Goal: Task Accomplishment & Management: Use online tool/utility

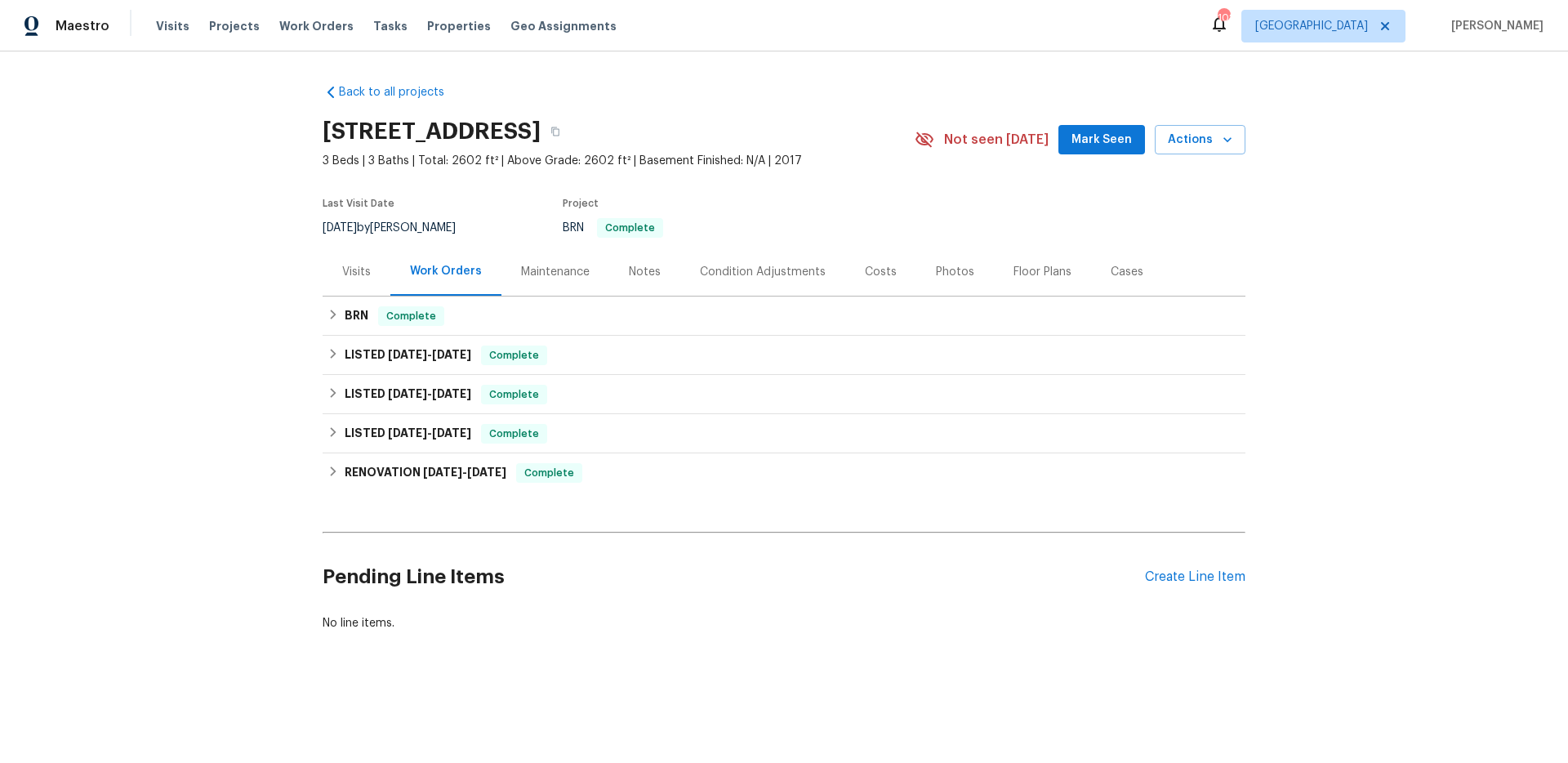
click at [172, 331] on div "Back to all projects 480 Stonewall Dr, Mebane, NC 27302 3 Beds | 3 Baths | Tota…" at bounding box center [784, 397] width 1568 height 691
click at [501, 324] on div "BRN Complete" at bounding box center [784, 316] width 913 height 20
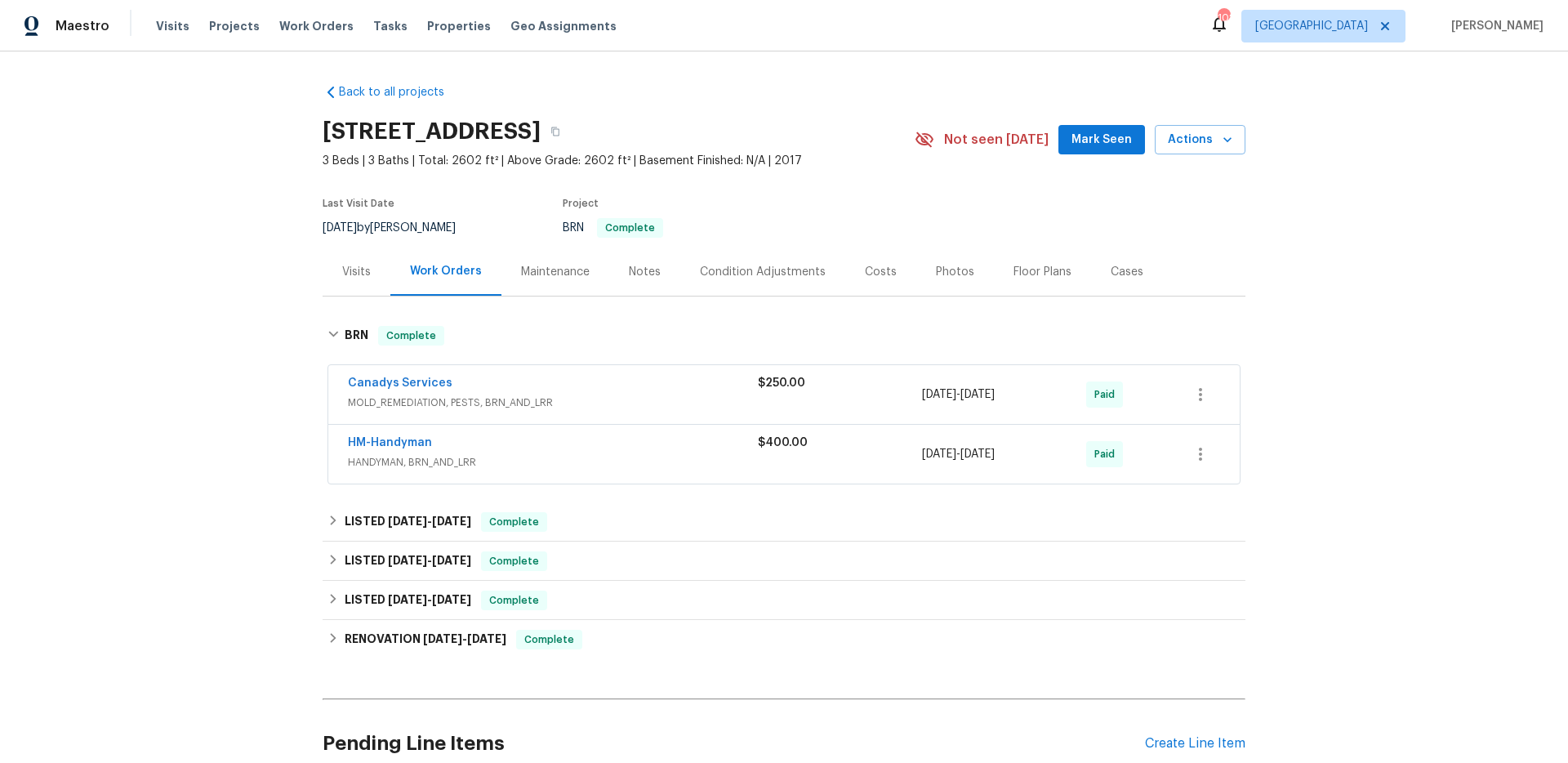
click at [265, 349] on div "Back to all projects 480 Stonewall Dr, Mebane, NC 27302 3 Beds | 3 Baths | Tota…" at bounding box center [784, 407] width 1568 height 711
click at [523, 397] on span "MOLD_REMEDIATION, PESTS, BRN_AND_LRR" at bounding box center [552, 402] width 410 height 16
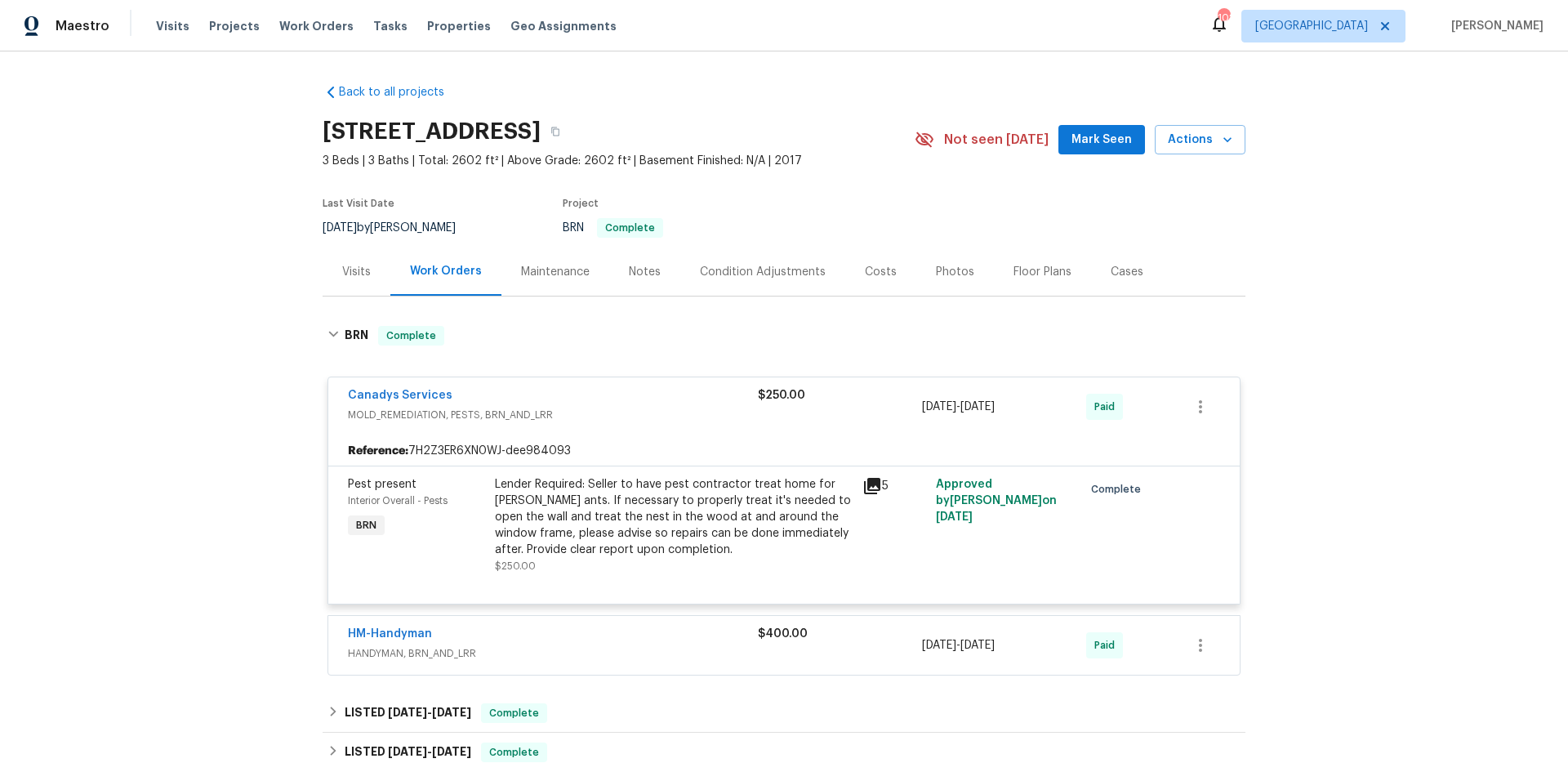
click at [601, 654] on span "HANDYMAN, BRN_AND_LRR" at bounding box center [552, 653] width 410 height 16
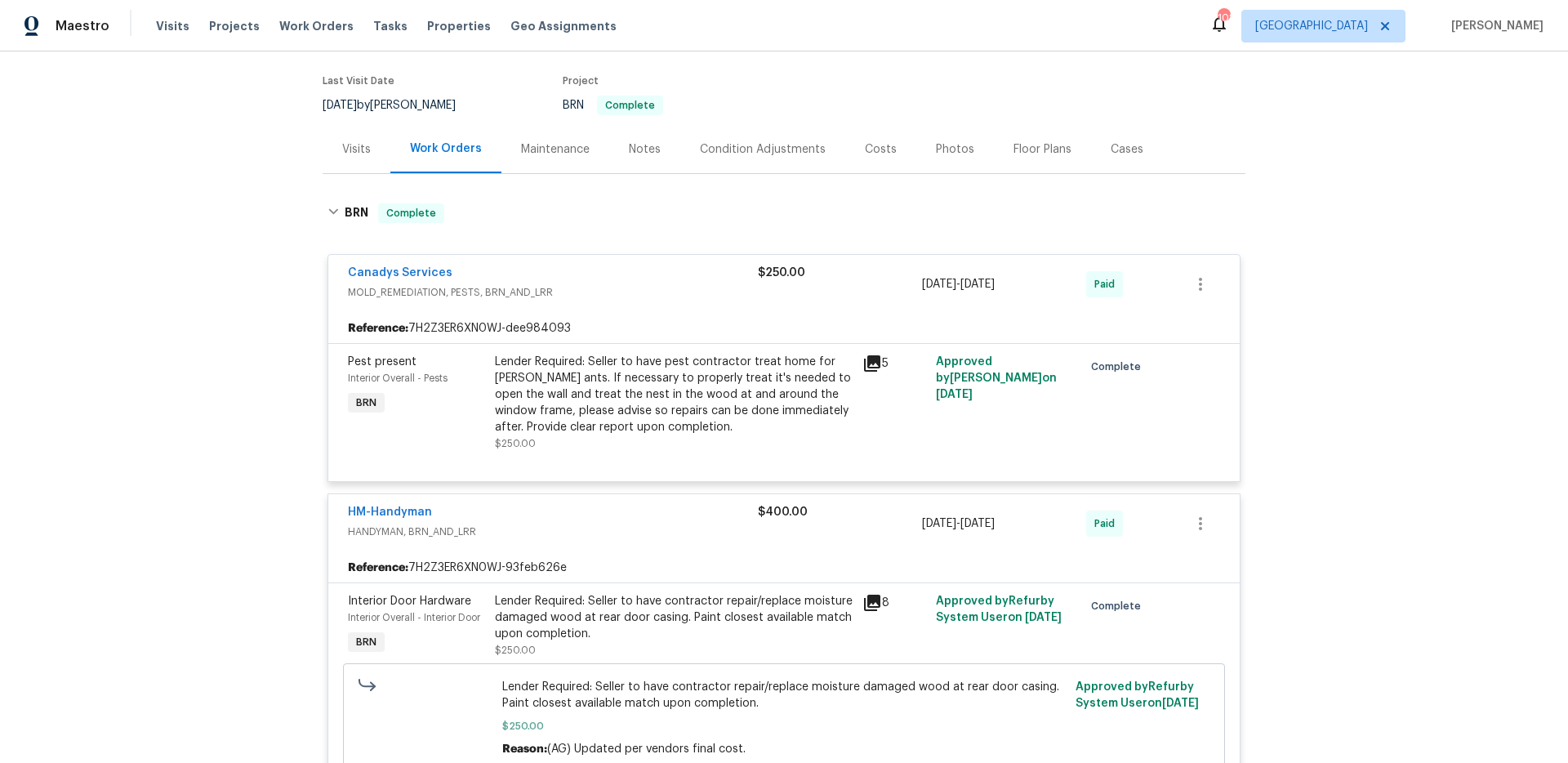
scroll to position [123, 0]
click at [227, 316] on div "Back to all projects 480 Stonewall Dr, Mebane, NC 27302 3 Beds | 3 Baths | Tota…" at bounding box center [784, 407] width 1568 height 711
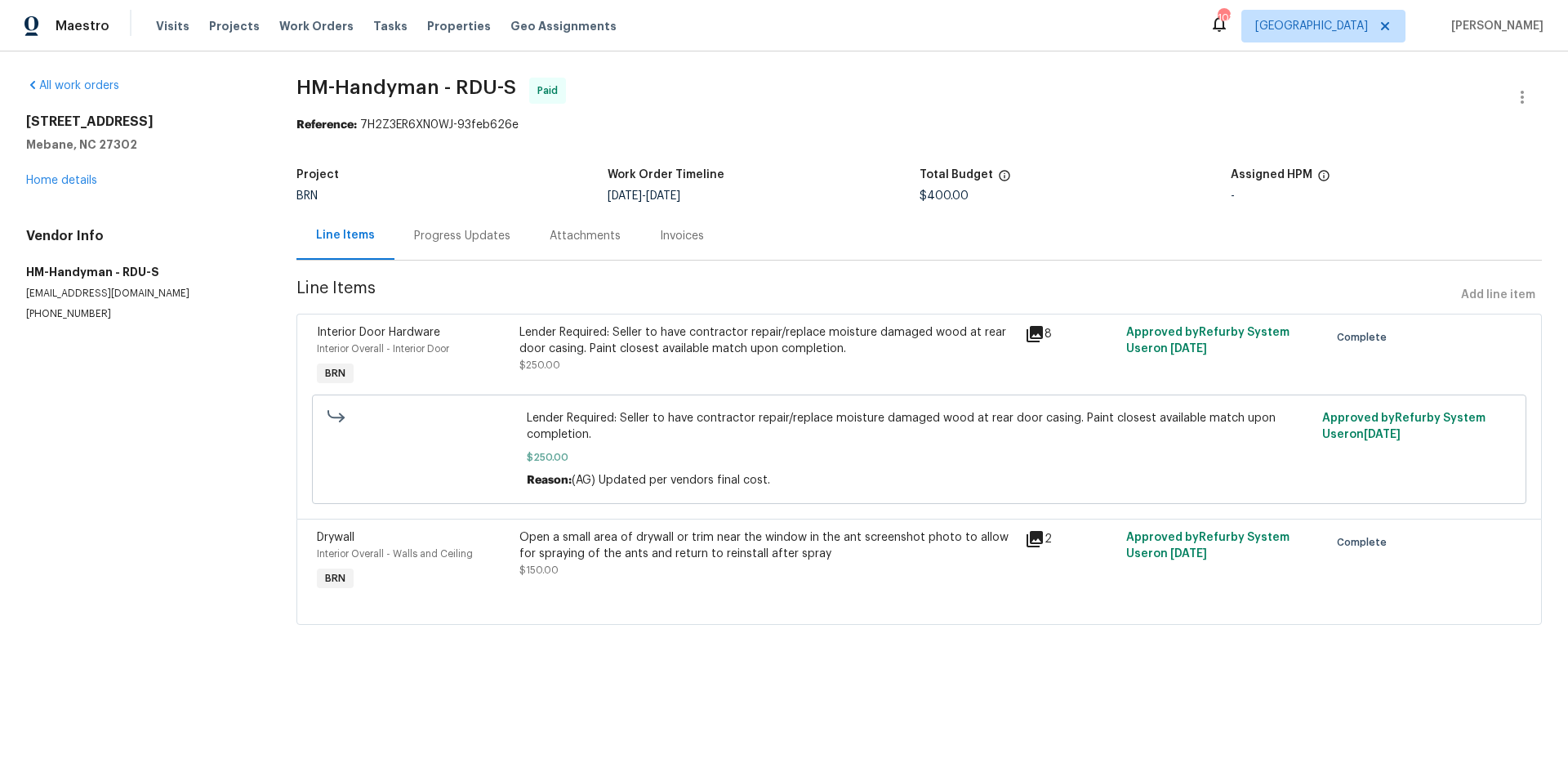
click at [794, 119] on div "Reference: 7H2Z3ER6XN0WJ-93feb626e" at bounding box center [920, 124] width 1245 height 16
